Goal: Check status: Check status

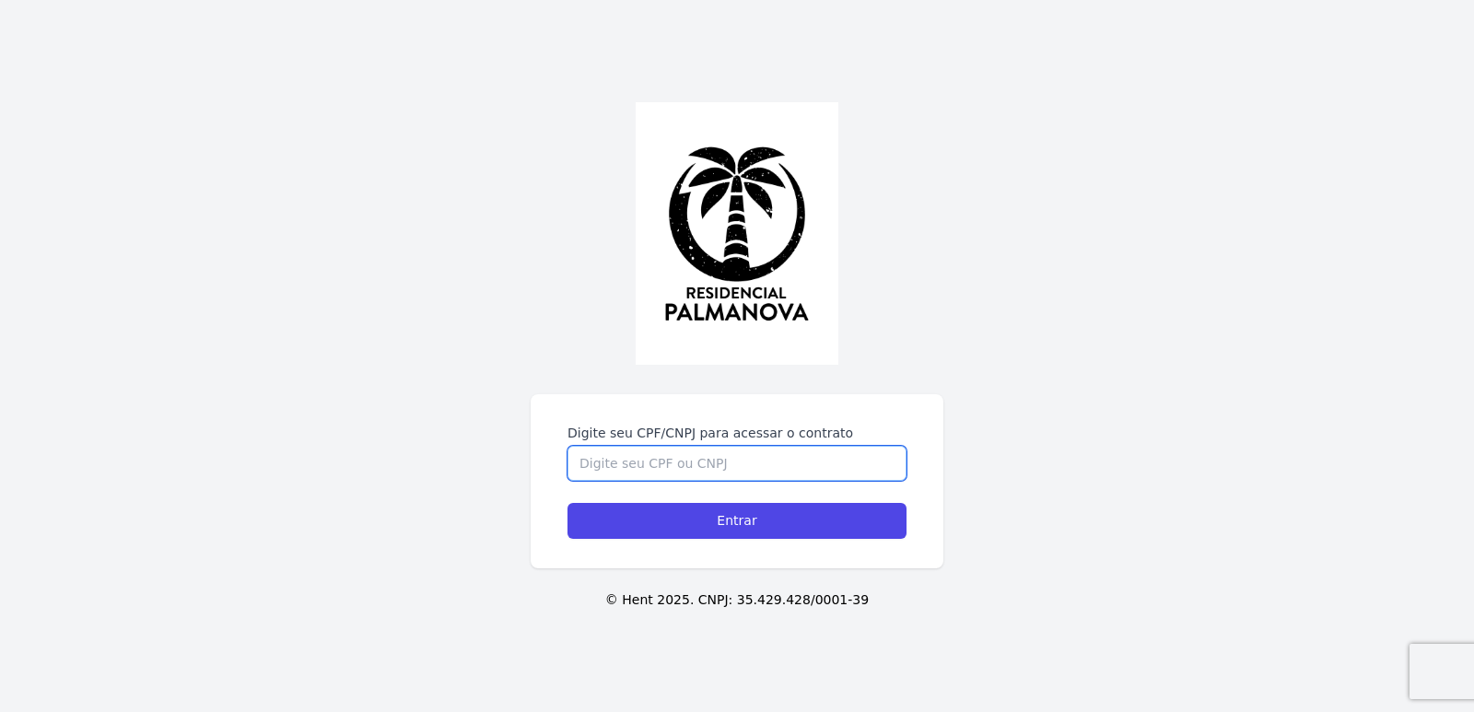
click at [660, 451] on input "Digite seu CPF/CNPJ para acessar o contrato" at bounding box center [737, 463] width 339 height 35
type input "43625064898"
click at [568, 503] on input "Entrar" at bounding box center [737, 521] width 339 height 36
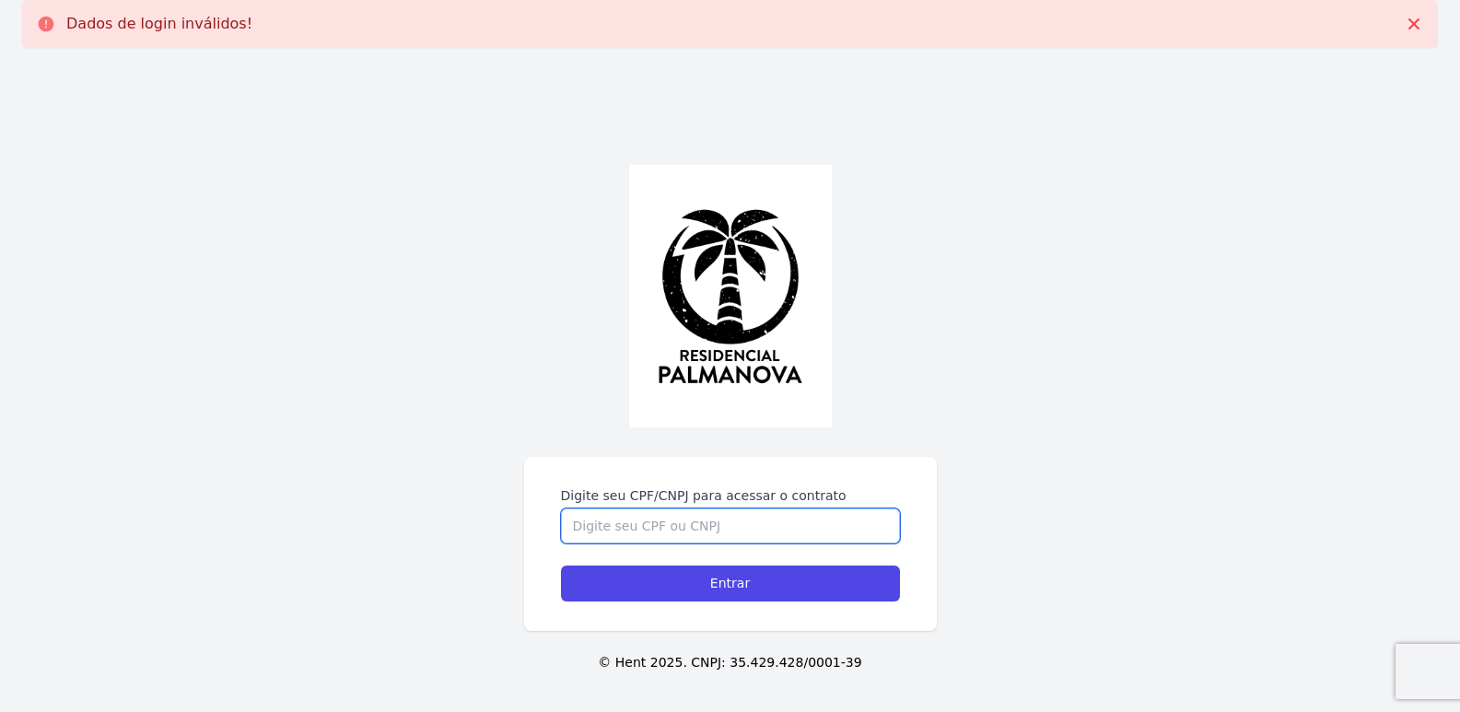
click at [696, 536] on input "Digite seu CPF/CNPJ para acessar o contrato" at bounding box center [730, 526] width 339 height 35
type input "43625064898"
click at [561, 566] on input "Entrar" at bounding box center [730, 584] width 339 height 36
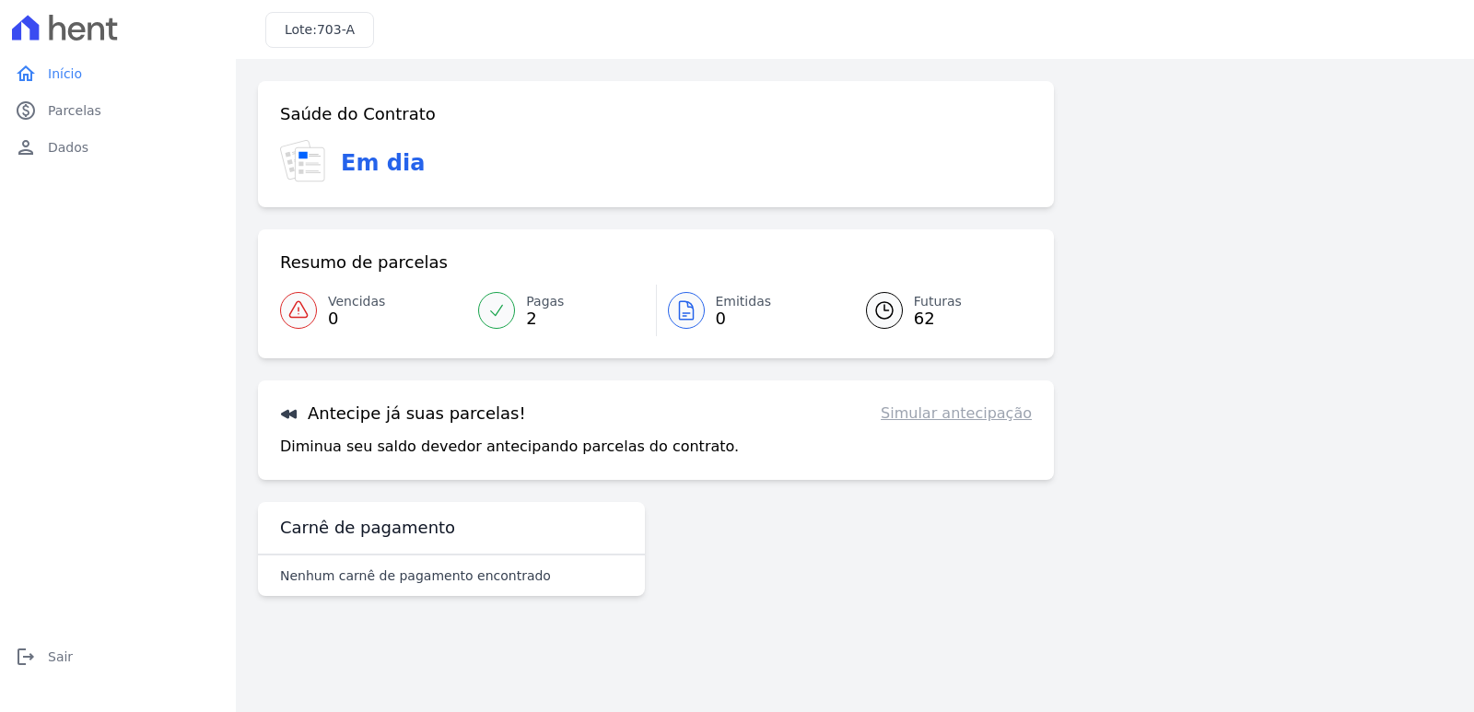
click at [967, 414] on link "Simular antecipação" at bounding box center [956, 414] width 151 height 22
click at [330, 412] on h3 "Antecipe já suas parcelas!" at bounding box center [403, 414] width 246 height 22
click at [399, 450] on p "Diminua seu saldo devedor antecipando parcelas do contrato." at bounding box center [509, 447] width 459 height 22
click at [500, 303] on icon at bounding box center [496, 310] width 18 height 18
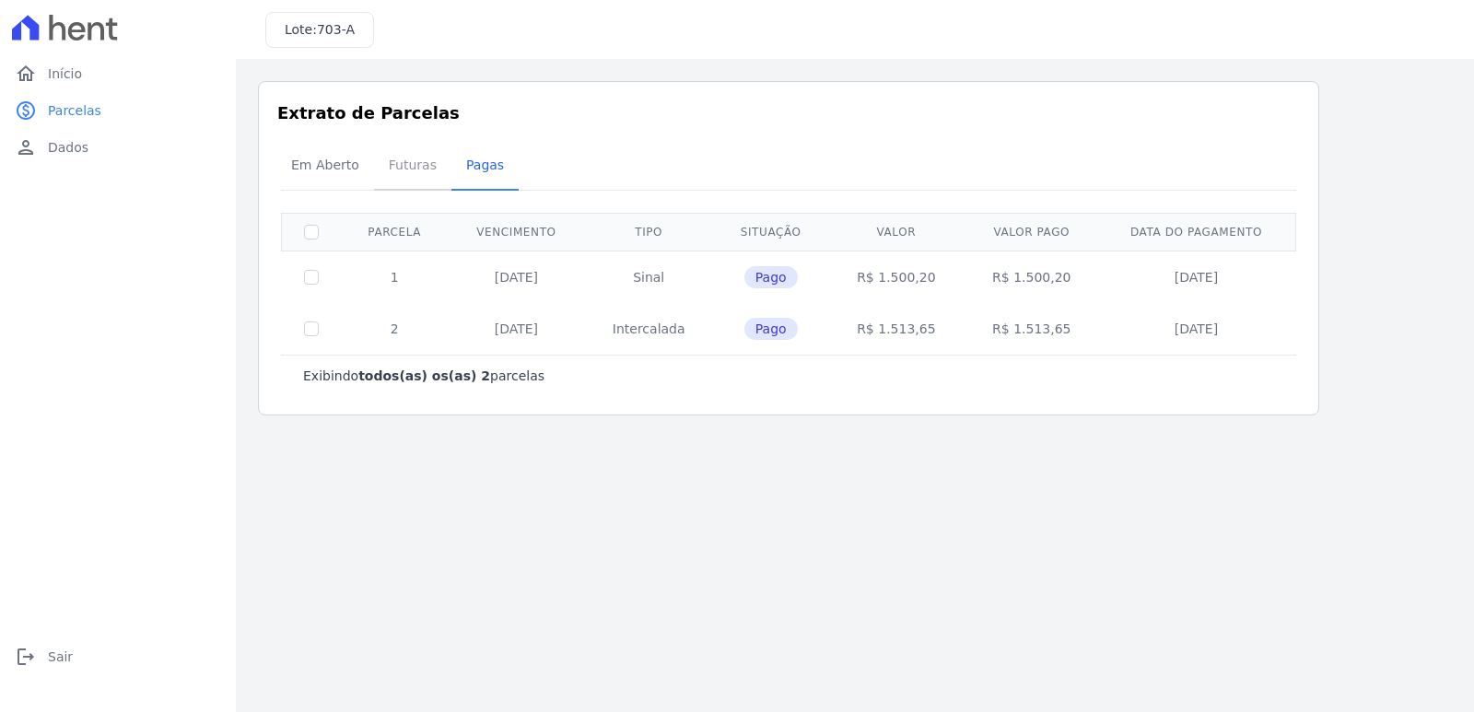
click at [410, 161] on span "Futuras" at bounding box center [413, 164] width 70 height 37
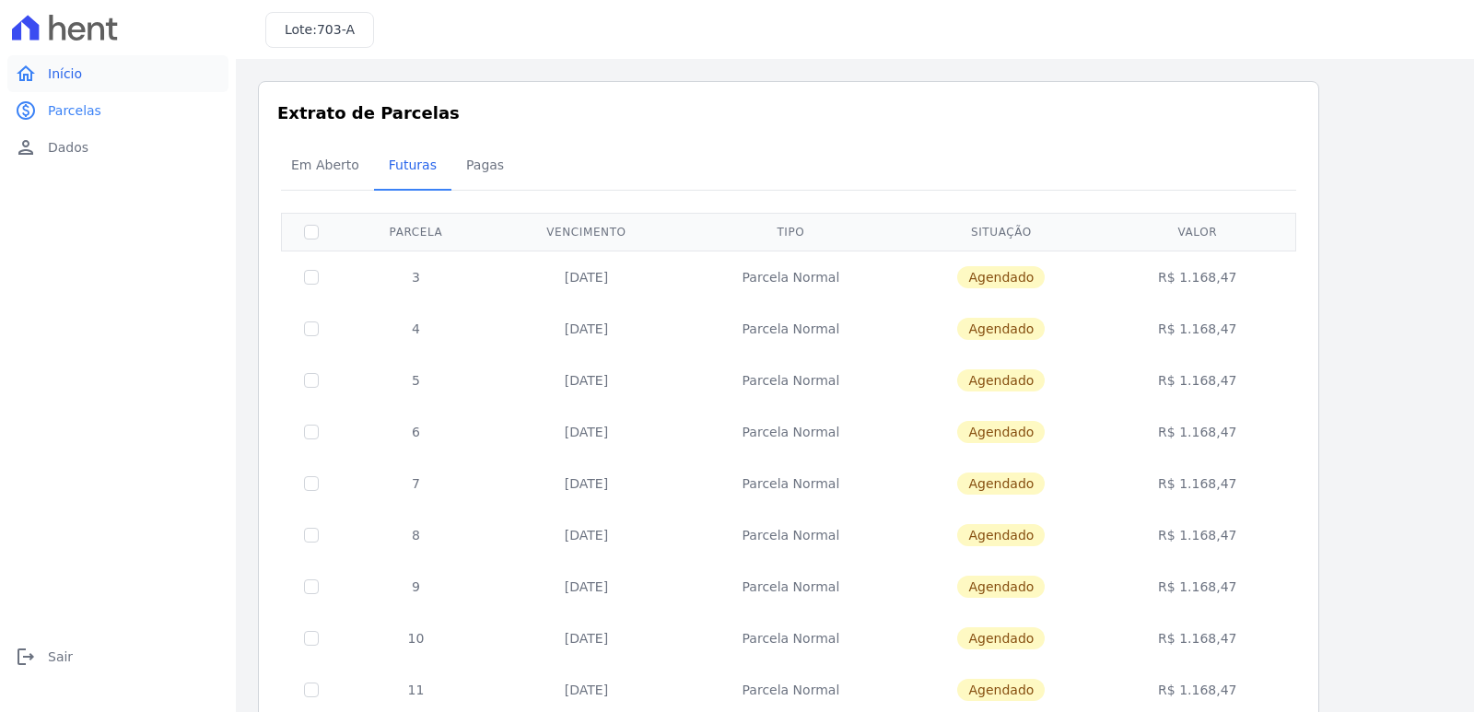
click at [70, 75] on span "Início" at bounding box center [65, 73] width 34 height 18
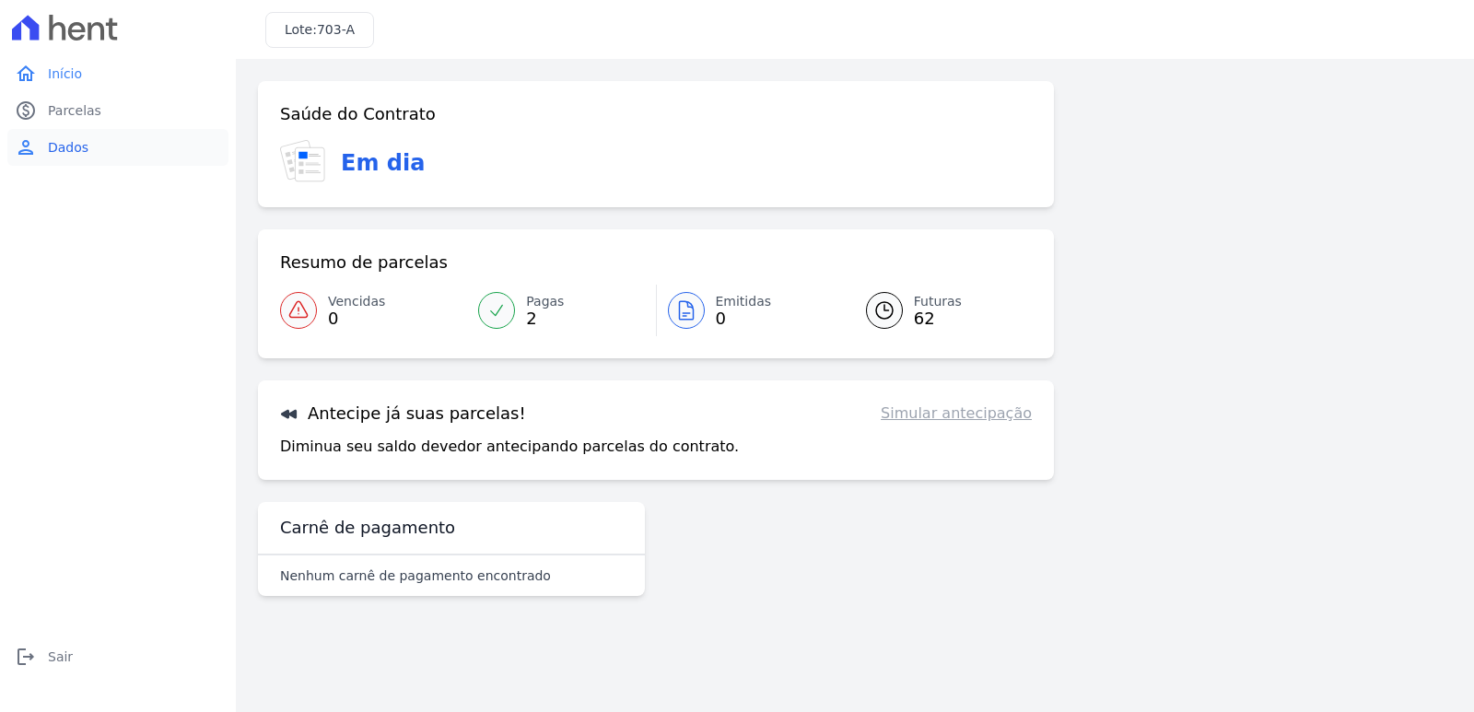
click at [68, 145] on span "Dados" at bounding box center [68, 147] width 41 height 18
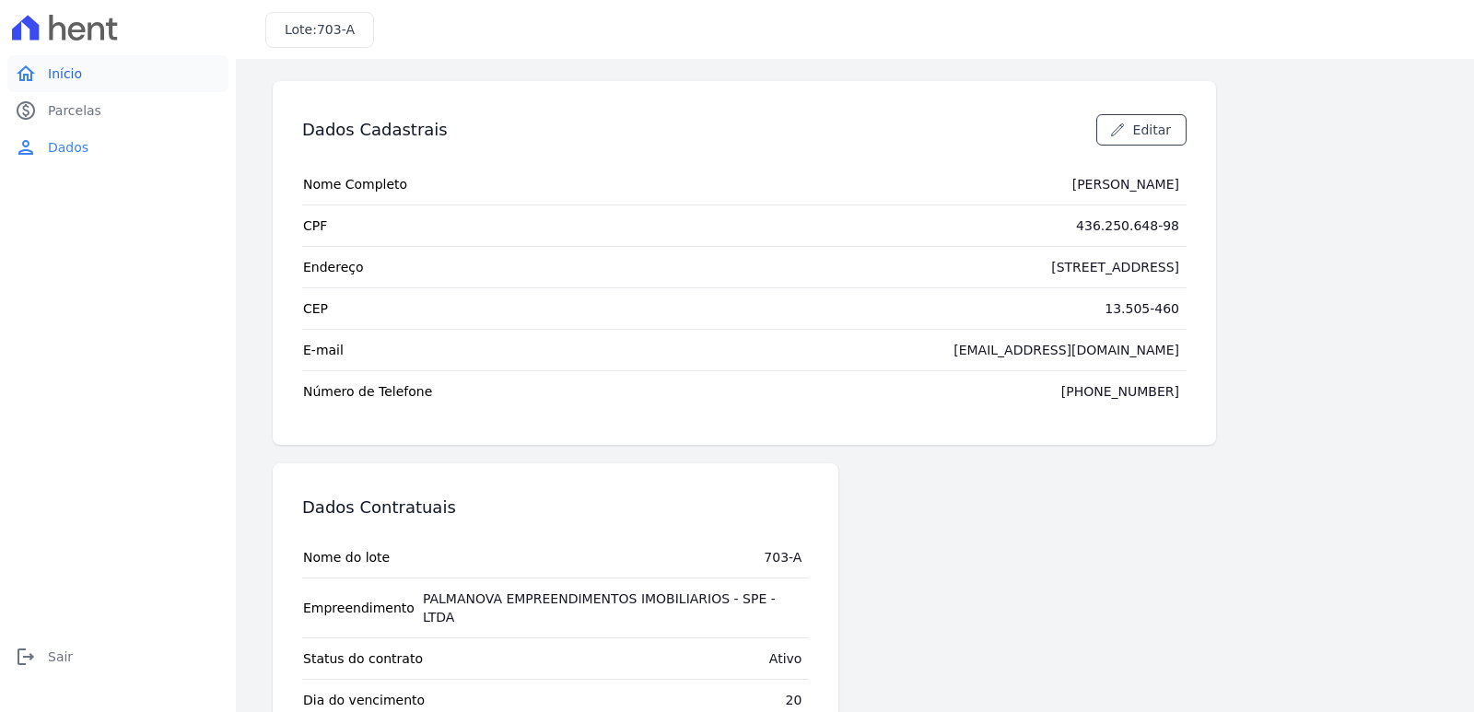
click at [102, 75] on link "home Início" at bounding box center [117, 73] width 221 height 37
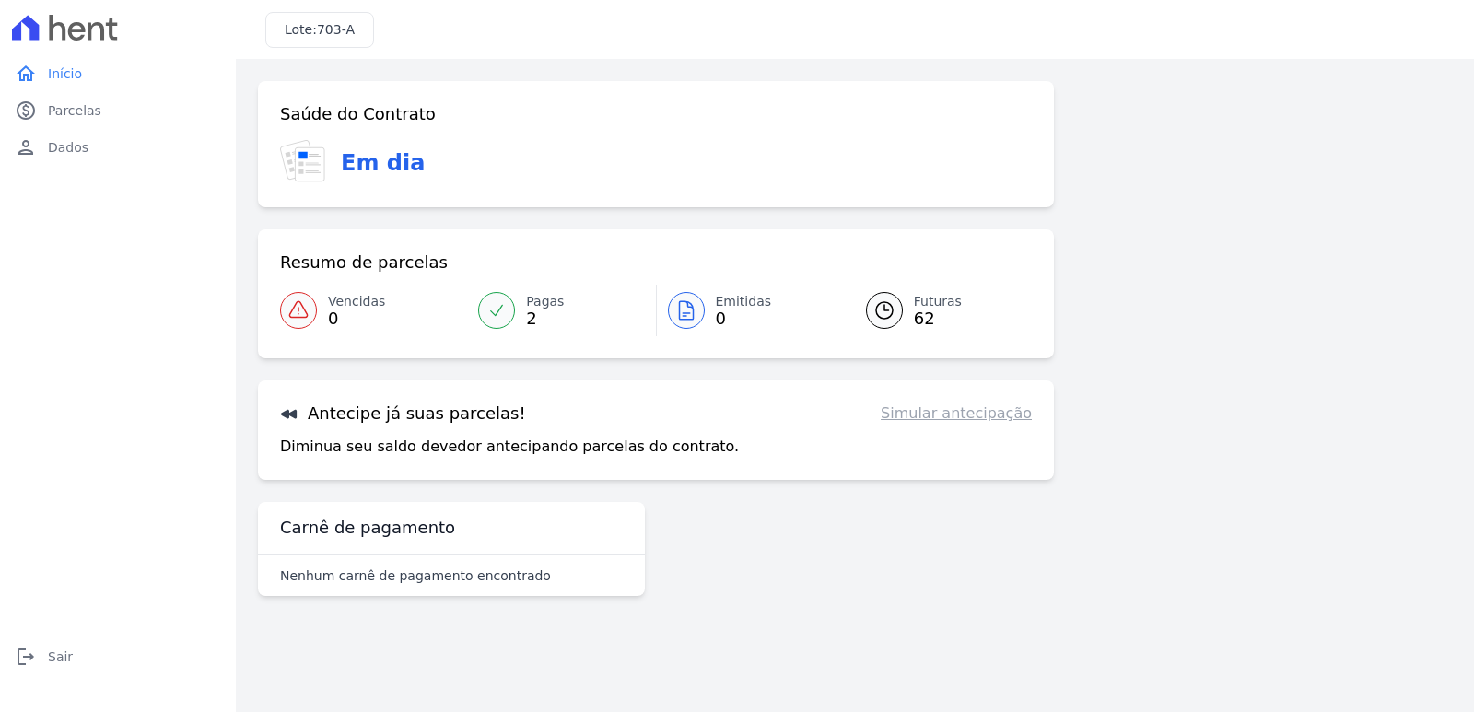
click at [733, 313] on span "0" at bounding box center [744, 318] width 56 height 15
click at [914, 311] on span "62" at bounding box center [938, 318] width 48 height 15
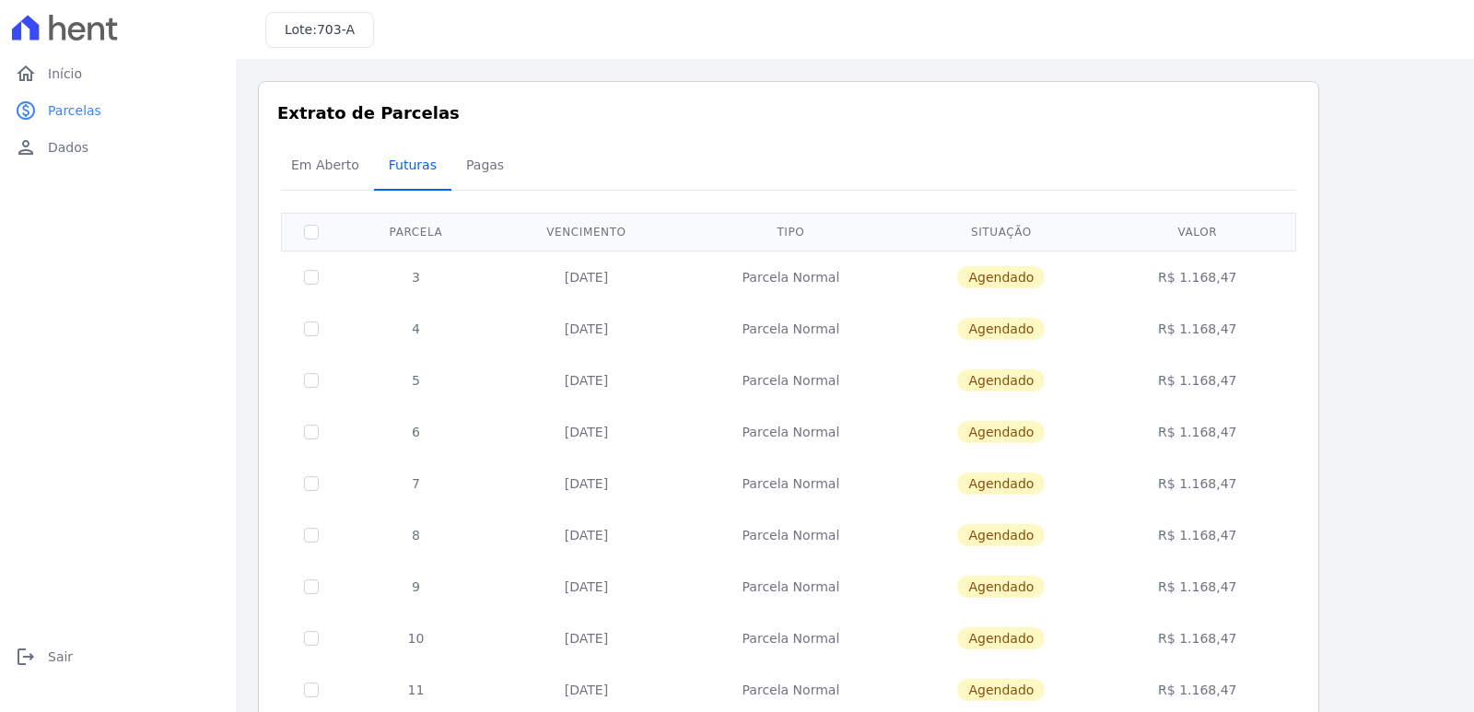
click at [393, 164] on span "Futuras" at bounding box center [413, 164] width 70 height 37
click at [306, 276] on input "checkbox" at bounding box center [311, 277] width 15 height 15
checkbox input "true"
click at [1019, 282] on span "Agendado" at bounding box center [1001, 277] width 88 height 22
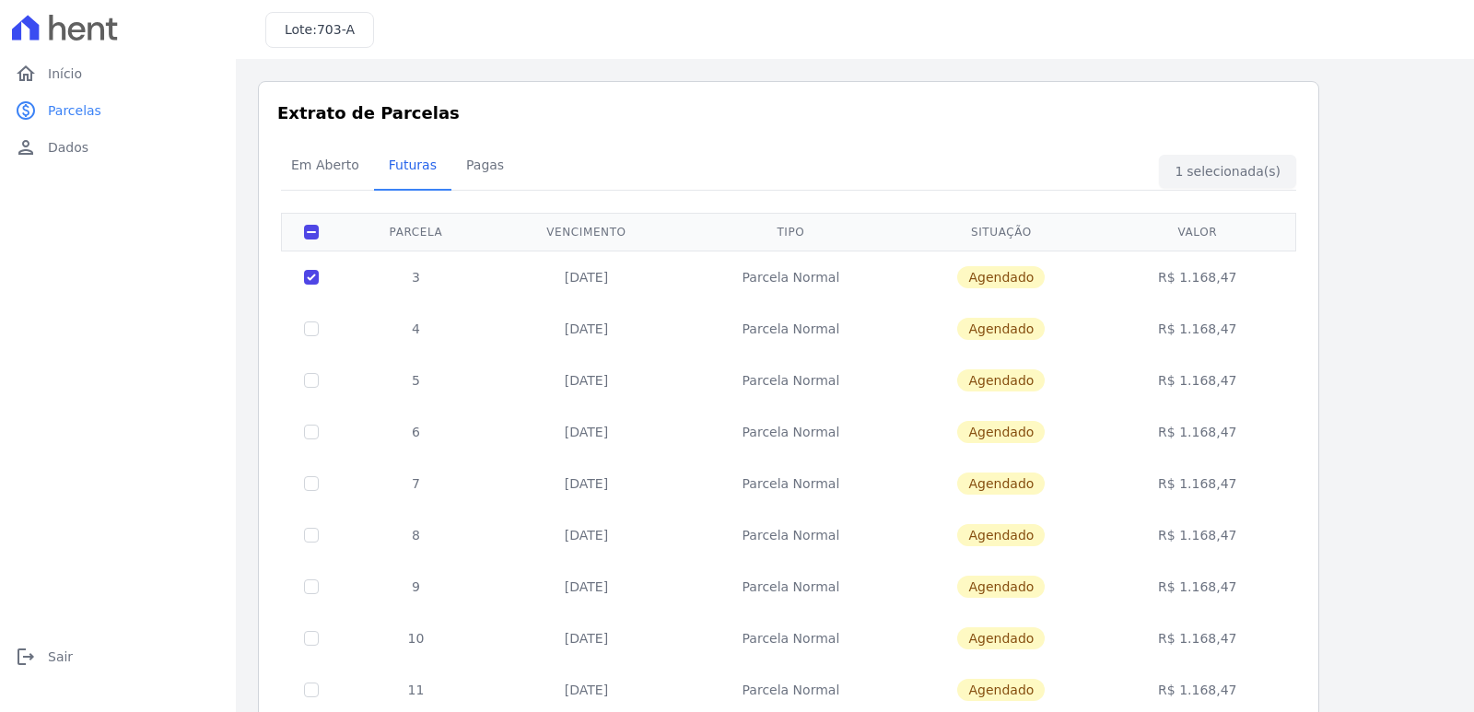
click at [1222, 180] on div "Em Aberto Futuras [GEOGRAPHIC_DATA]" at bounding box center [788, 166] width 1025 height 45
click at [307, 240] on th at bounding box center [312, 232] width 60 height 38
click at [322, 158] on span "Em Aberto" at bounding box center [325, 164] width 90 height 37
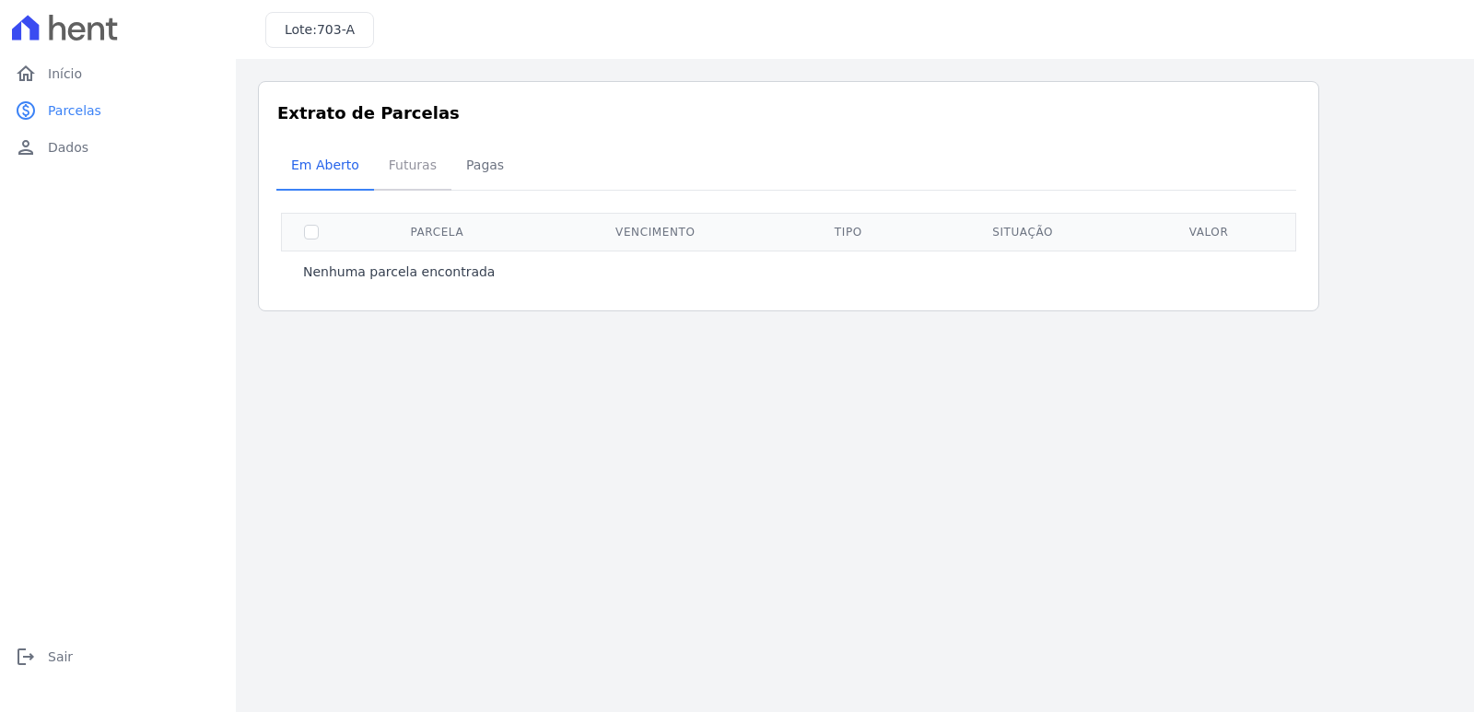
click at [427, 169] on span "Futuras" at bounding box center [413, 164] width 70 height 37
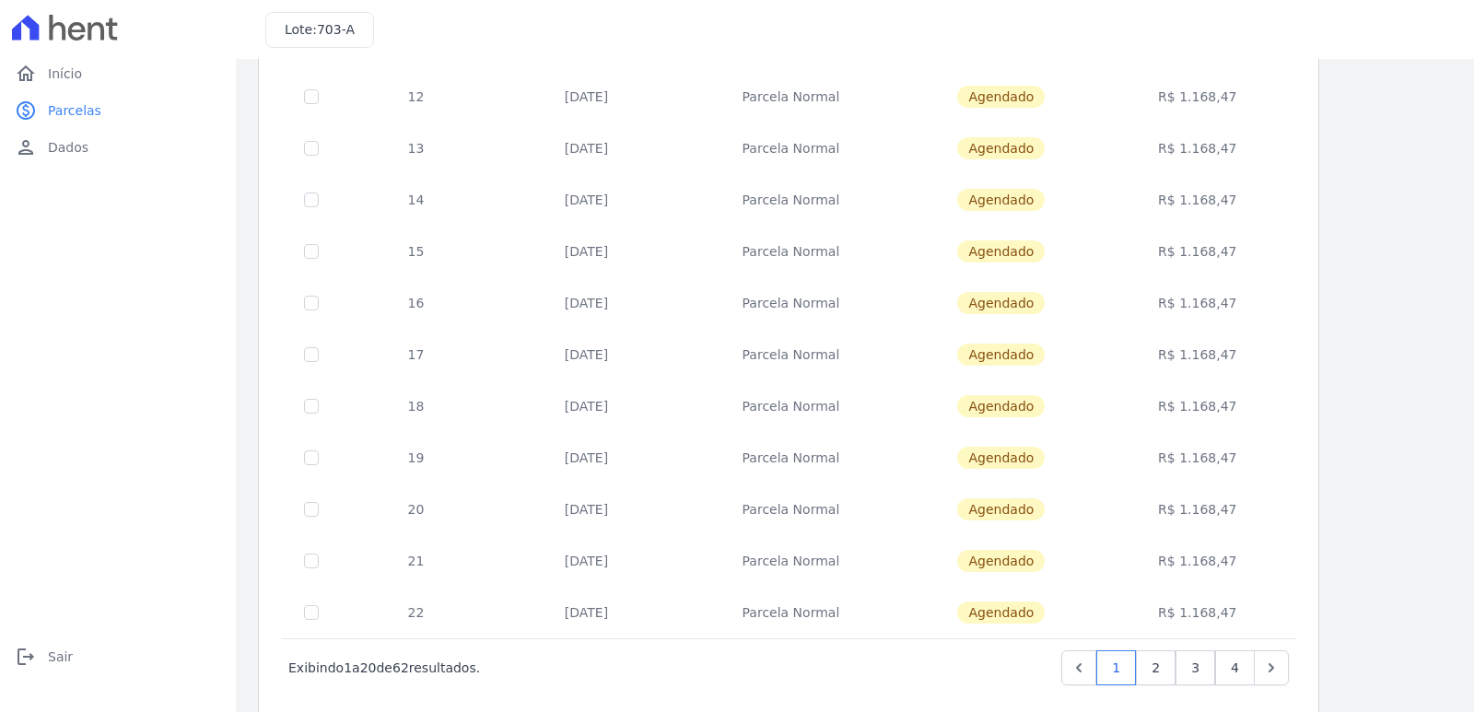
scroll to position [678, 0]
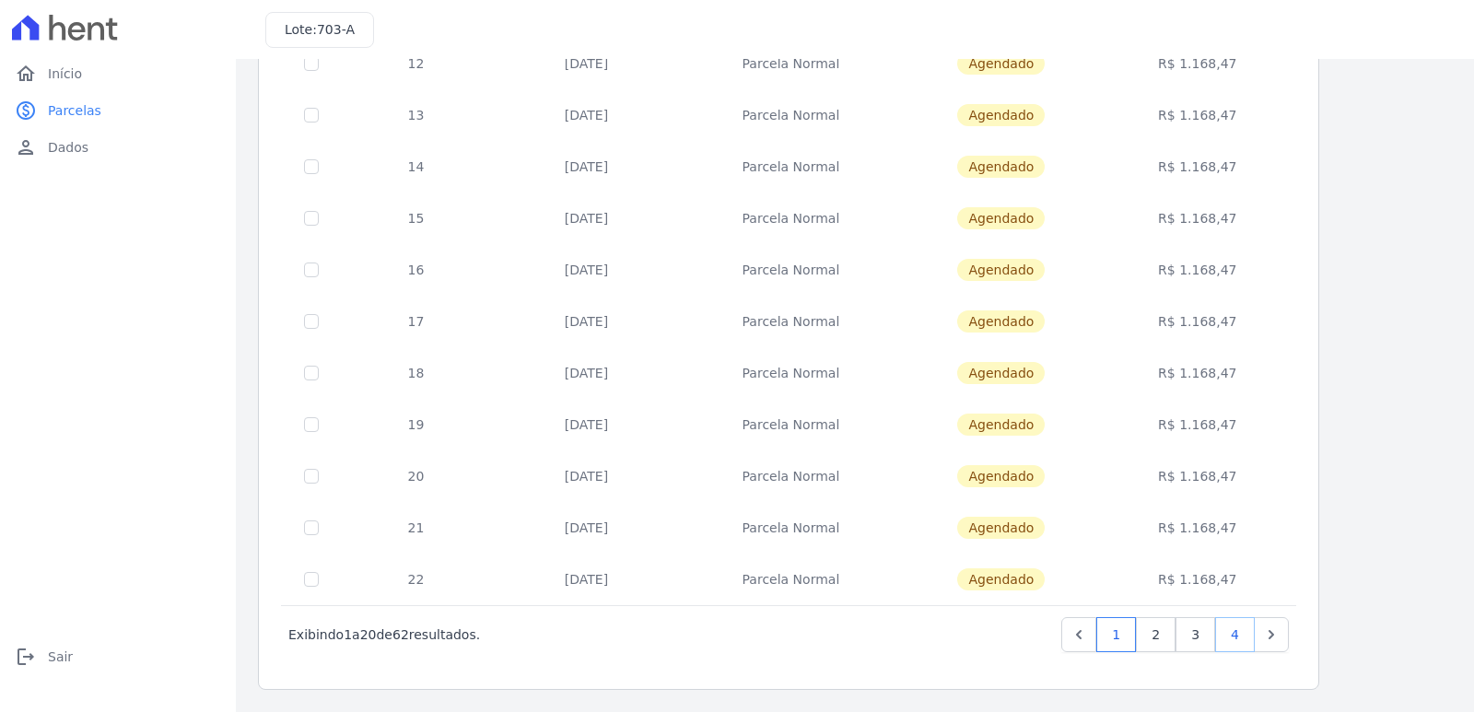
click at [1246, 633] on link "4" at bounding box center [1235, 634] width 40 height 35
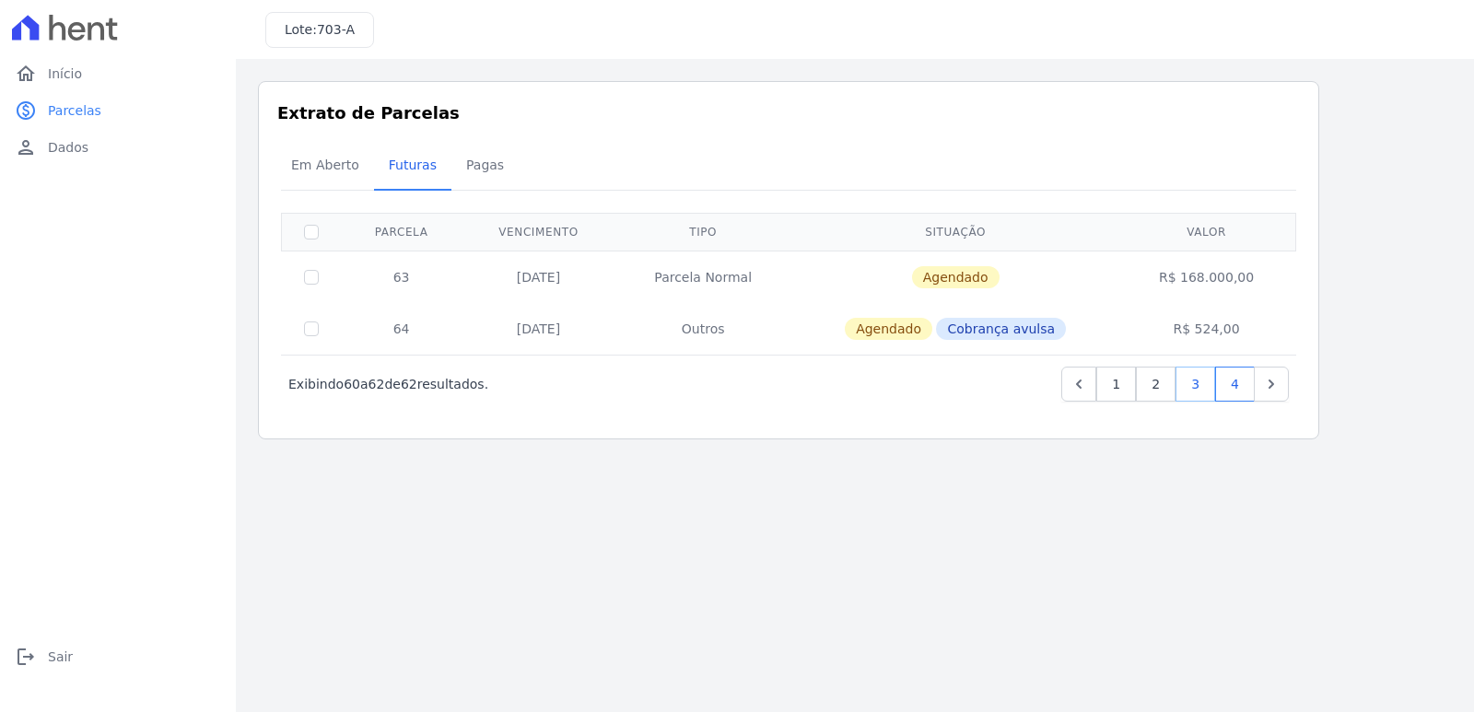
click at [1206, 385] on link "3" at bounding box center [1196, 384] width 40 height 35
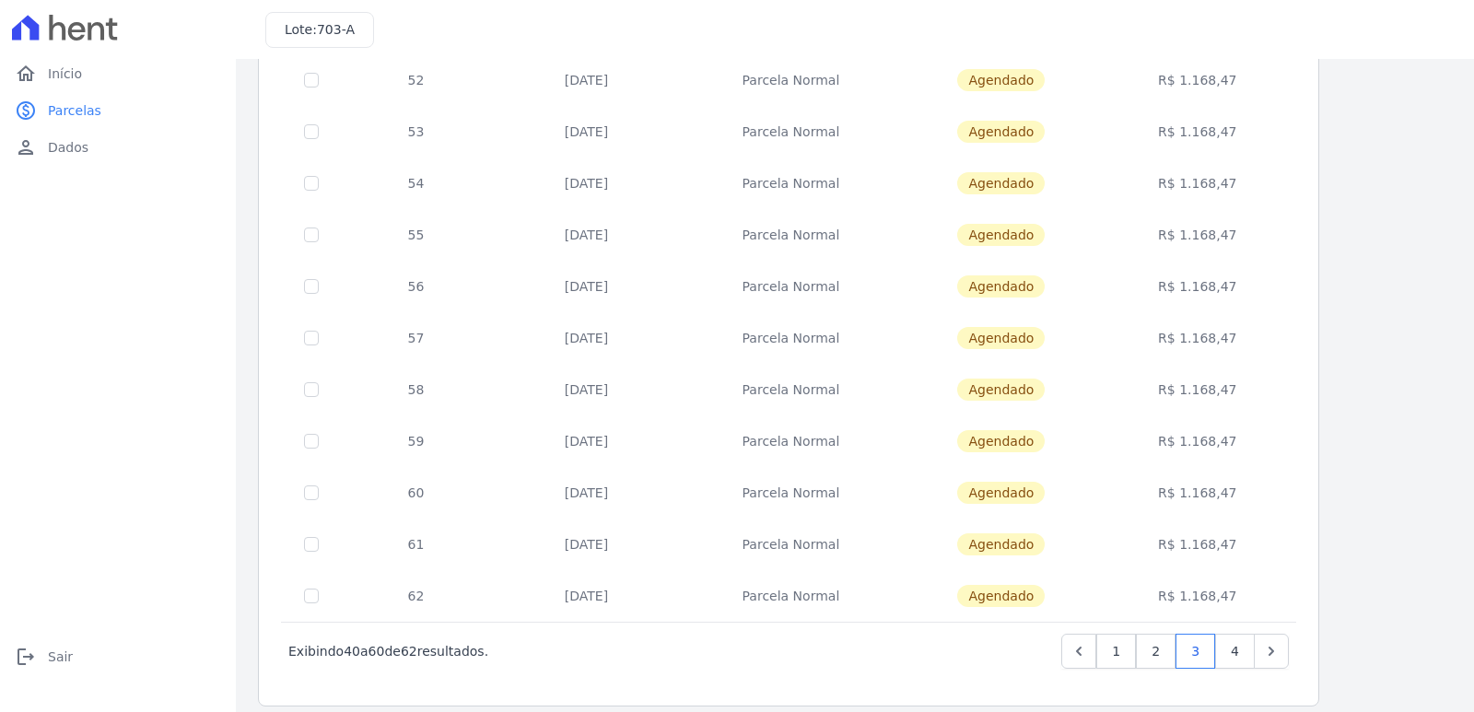
scroll to position [678, 0]
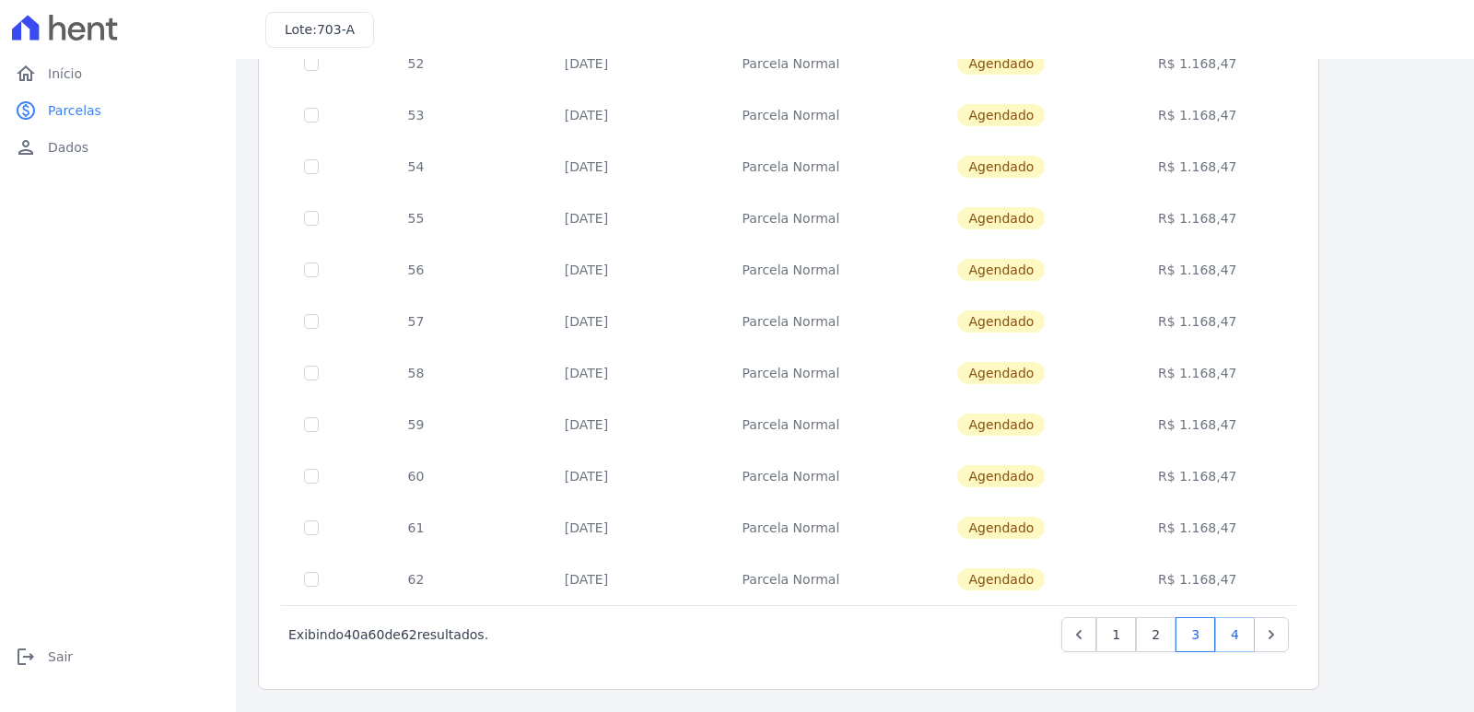
click at [1229, 639] on link "4" at bounding box center [1235, 634] width 40 height 35
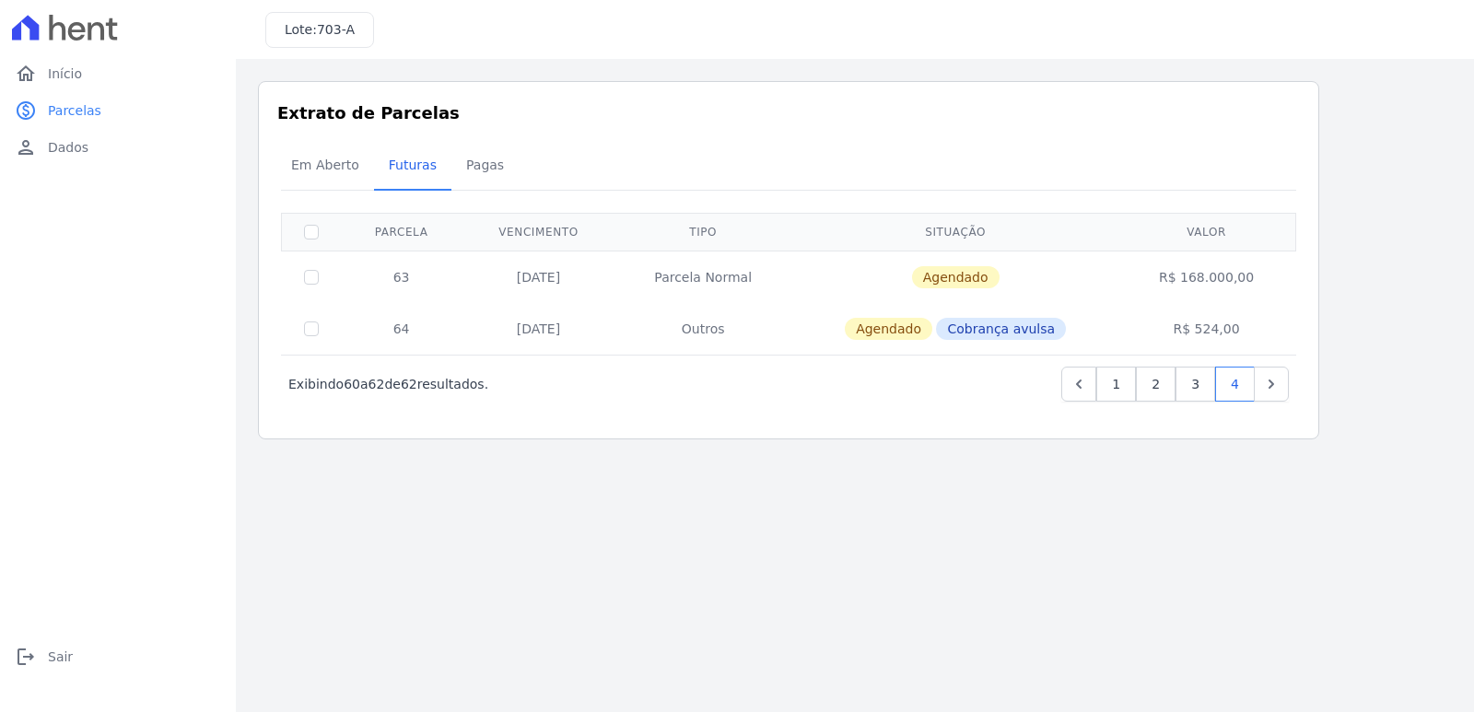
click at [1186, 273] on td "R$ 168.000,00" at bounding box center [1206, 277] width 173 height 53
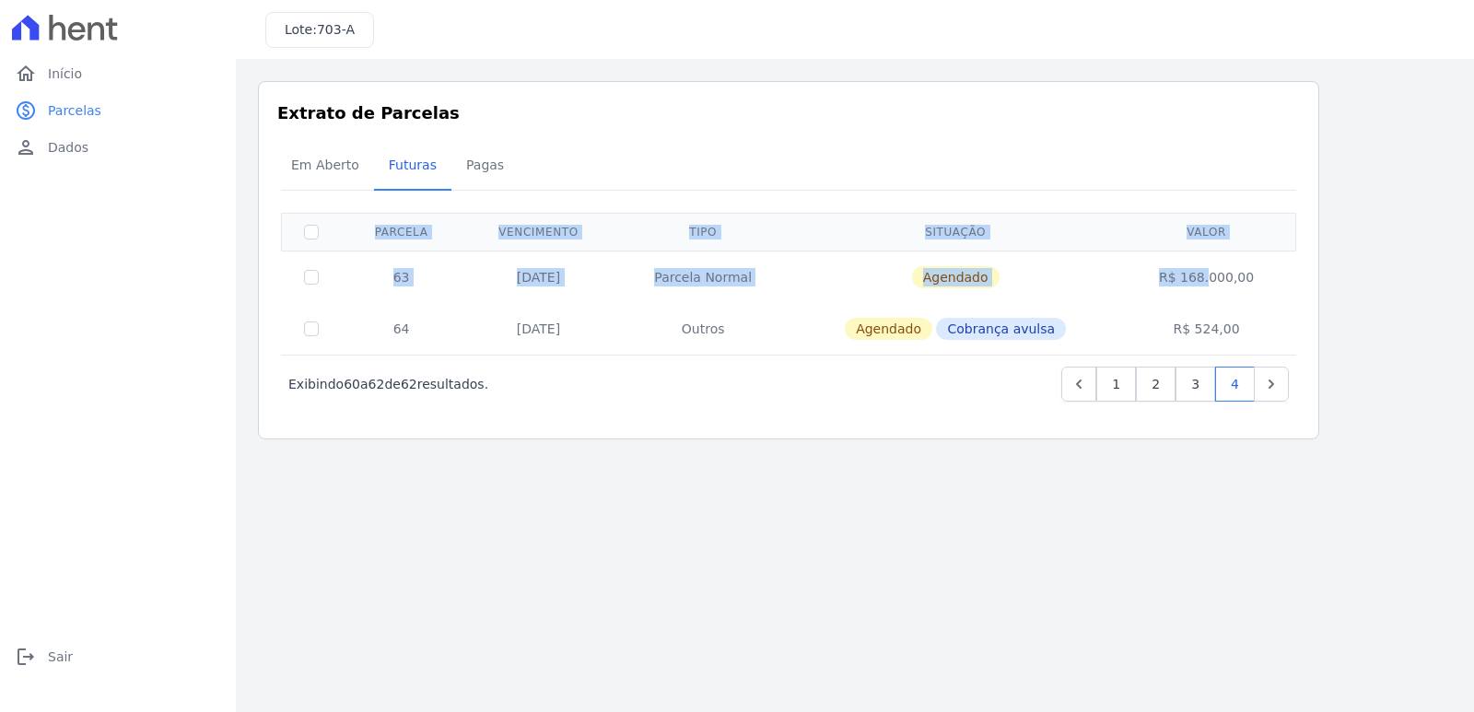
drag, startPoint x: 1186, startPoint y: 273, endPoint x: 1298, endPoint y: 279, distance: 112.6
click at [1298, 279] on div "0 selecionada(s) ‹ Anterior Exibindo 60 a 62 de 62 resultados. 1 2 3 4 [GEOGRAP…" at bounding box center [788, 309] width 1023 height 243
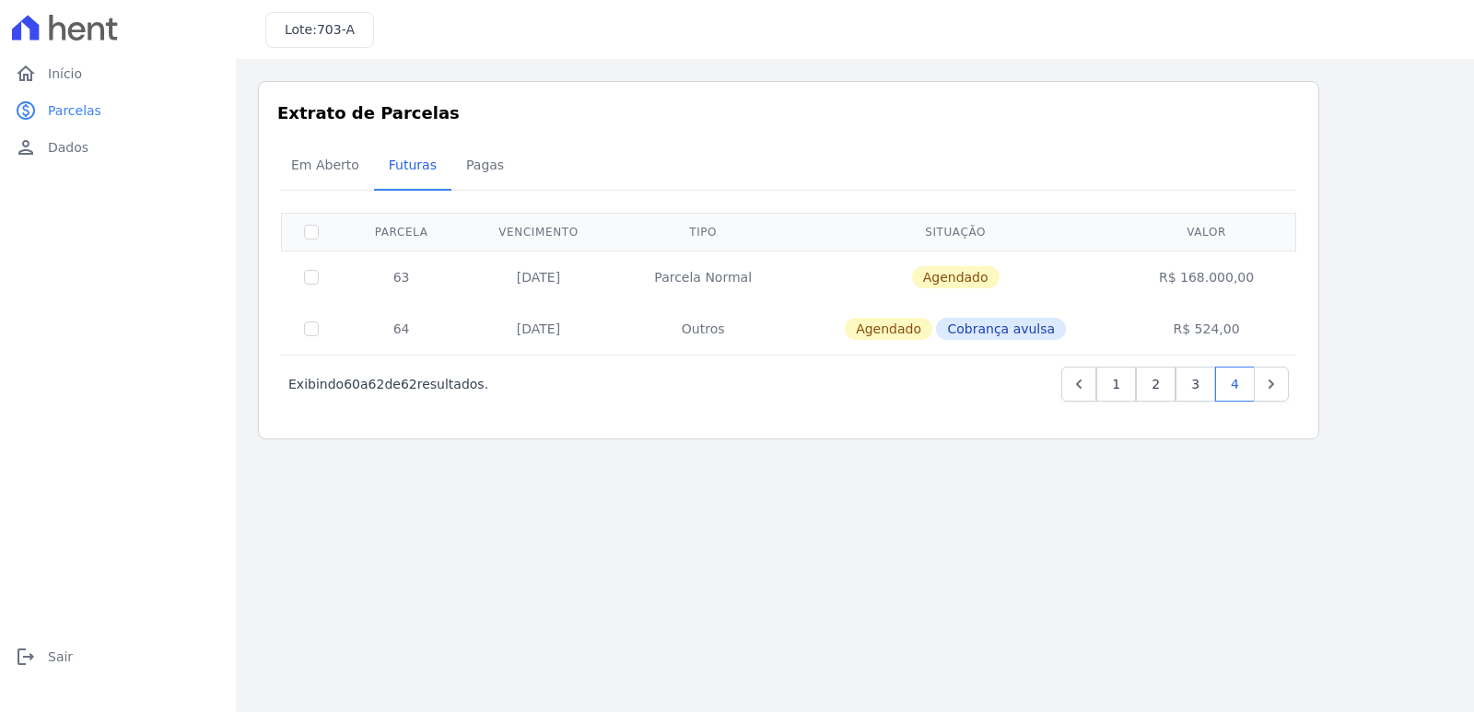
click at [1311, 286] on div "Extrato de Parcelas Em [GEOGRAPHIC_DATA] Futuras [GEOGRAPHIC_DATA] 0 selecionad…" at bounding box center [788, 260] width 1061 height 358
drag, startPoint x: 1191, startPoint y: 328, endPoint x: 1266, endPoint y: 327, distance: 74.6
click at [1266, 327] on td "R$ 524,00" at bounding box center [1206, 329] width 173 height 52
click at [1268, 327] on td "R$ 524,00" at bounding box center [1206, 329] width 173 height 52
click at [293, 22] on h3 "Lote: 703-A" at bounding box center [320, 29] width 70 height 19
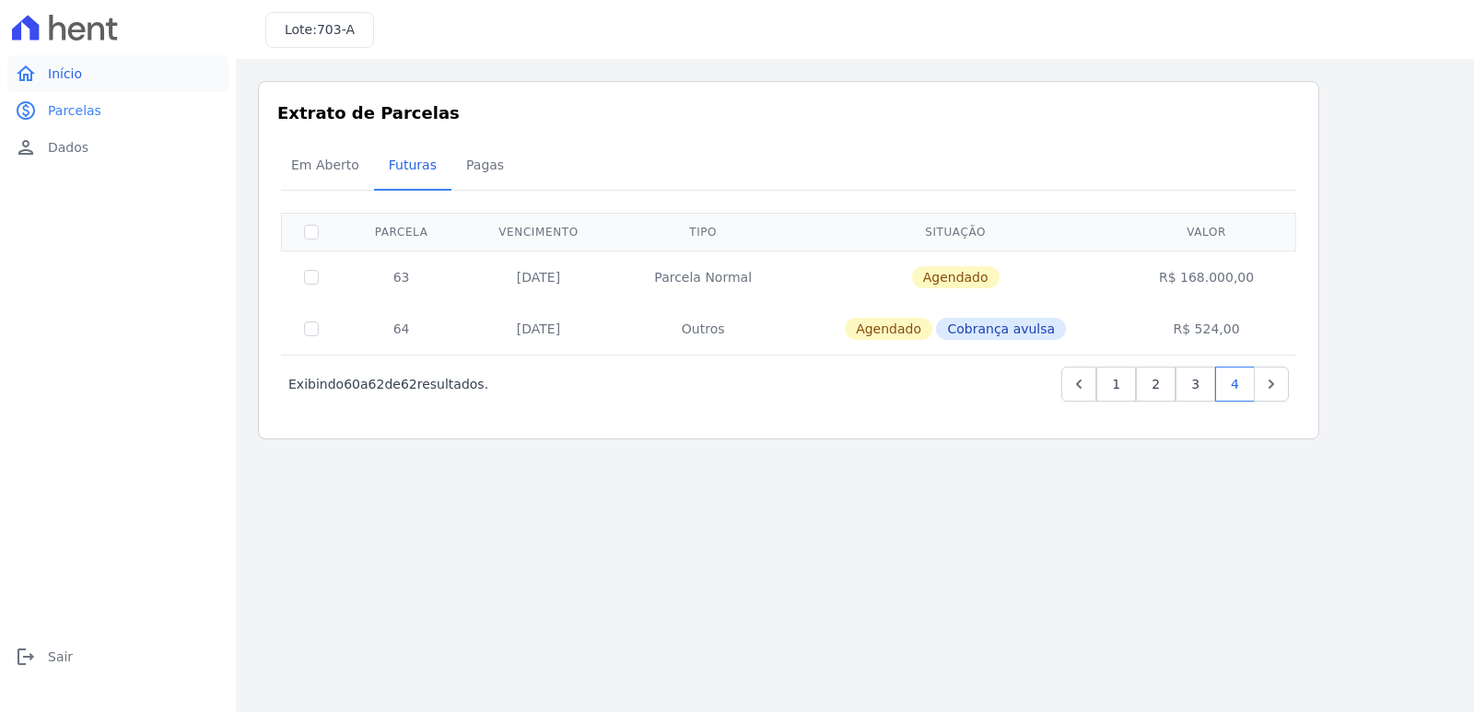
click at [78, 71] on span "Início" at bounding box center [65, 73] width 34 height 18
